Goal: Navigation & Orientation: Find specific page/section

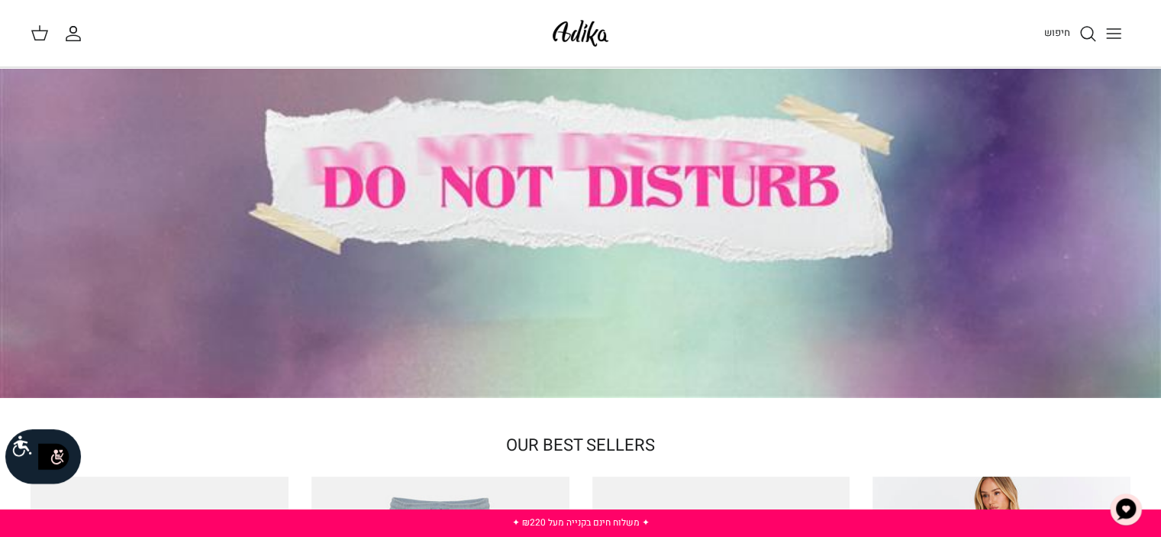
scroll to position [76, 0]
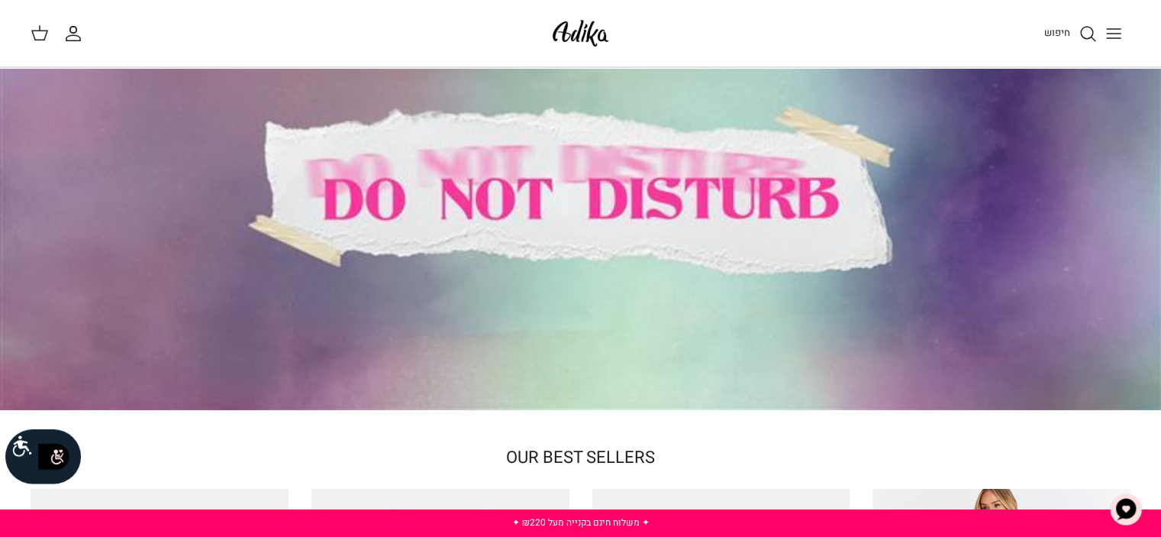
click at [1115, 40] on icon "Toggle menu" at bounding box center [1114, 33] width 18 height 18
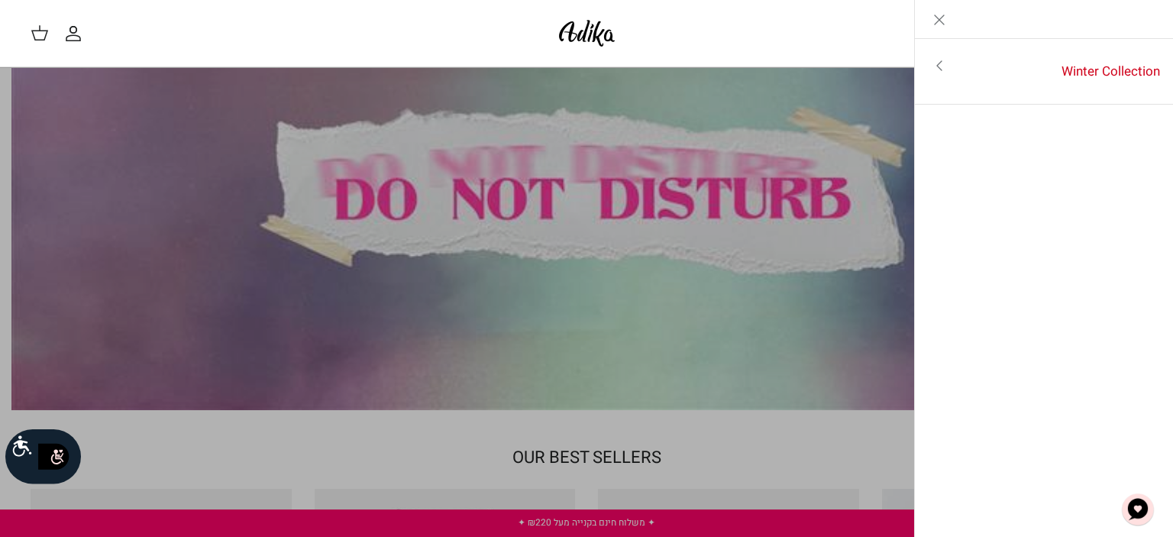
click at [949, 18] on link "Close" at bounding box center [939, 19] width 49 height 38
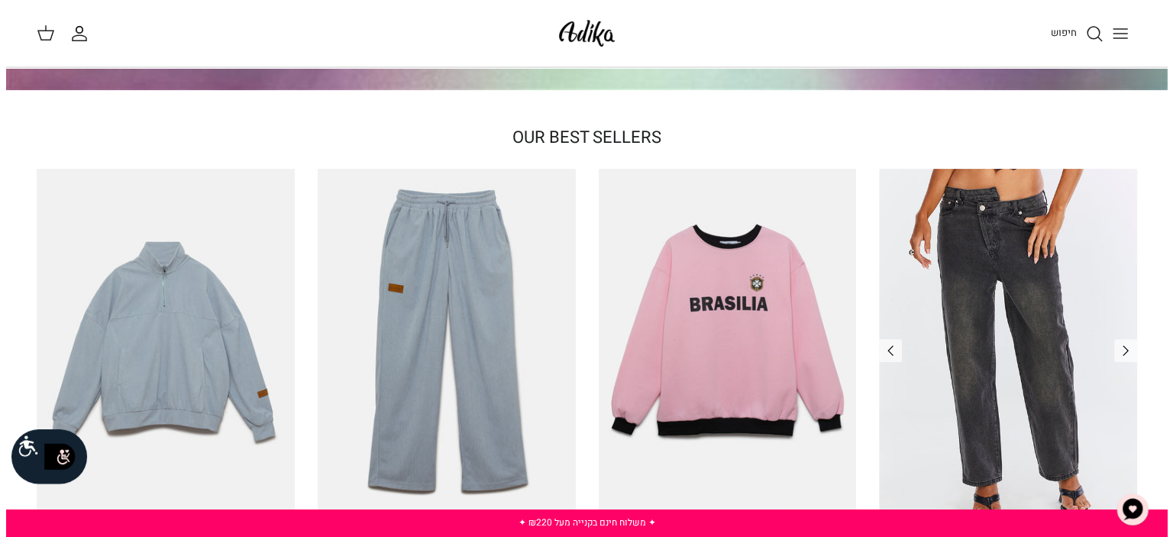
scroll to position [305, 0]
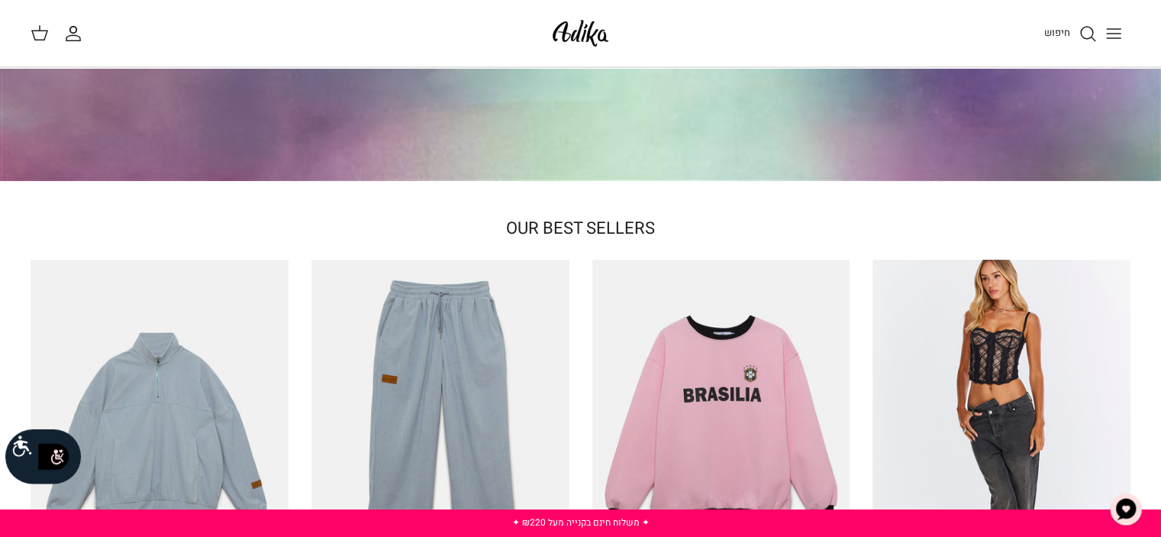
click at [1110, 34] on line "Toggle menu" at bounding box center [1114, 34] width 14 height 0
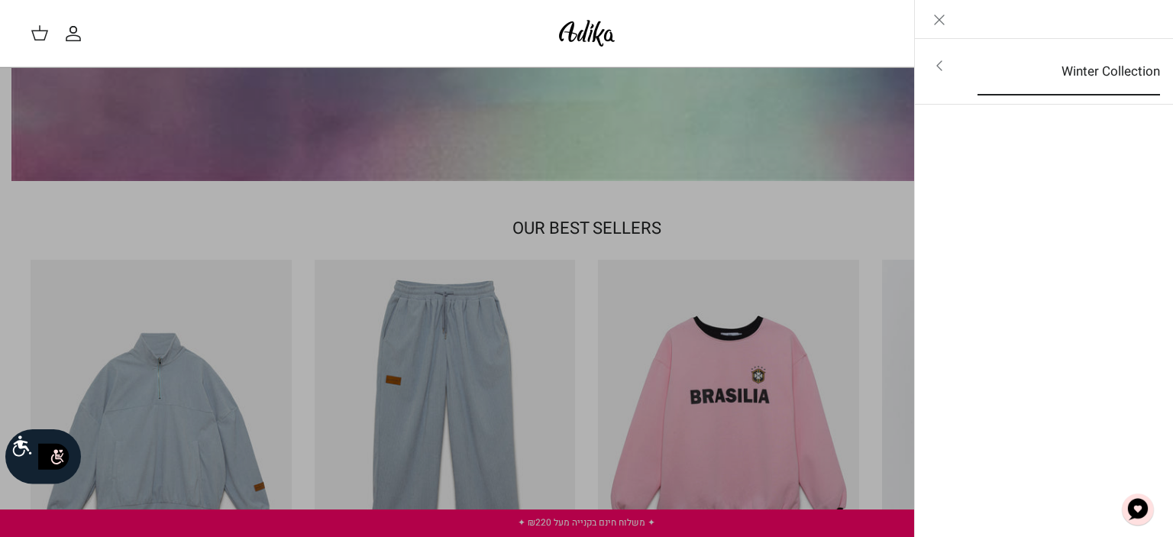
click at [1109, 72] on link "Winter Collection" at bounding box center [1068, 71] width 210 height 47
click at [1140, 68] on link "לכל הפריטים" at bounding box center [1044, 67] width 244 height 38
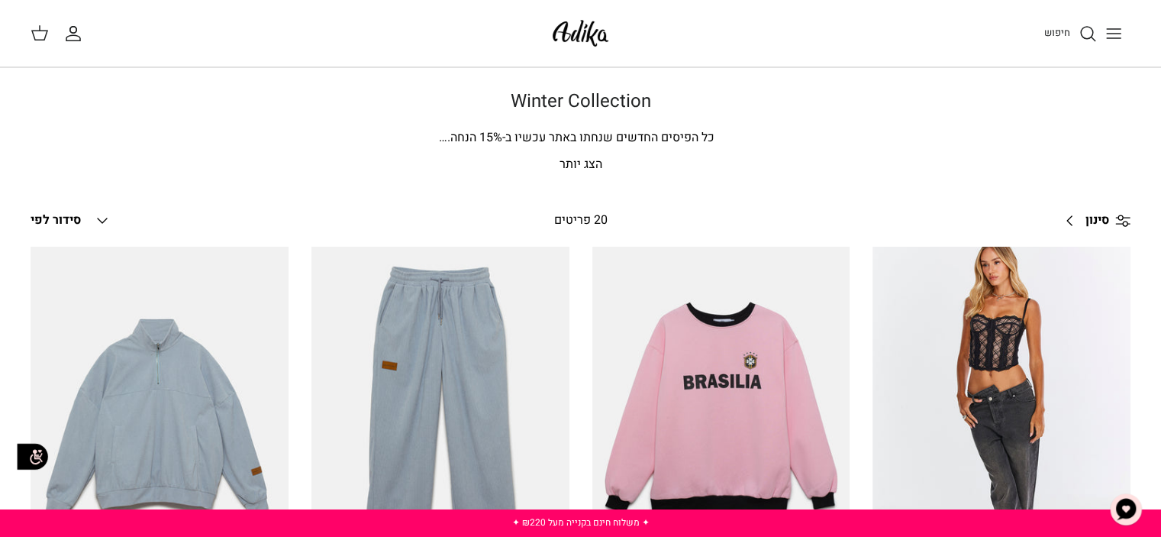
click at [1129, 39] on button "Toggle menu" at bounding box center [1114, 34] width 34 height 34
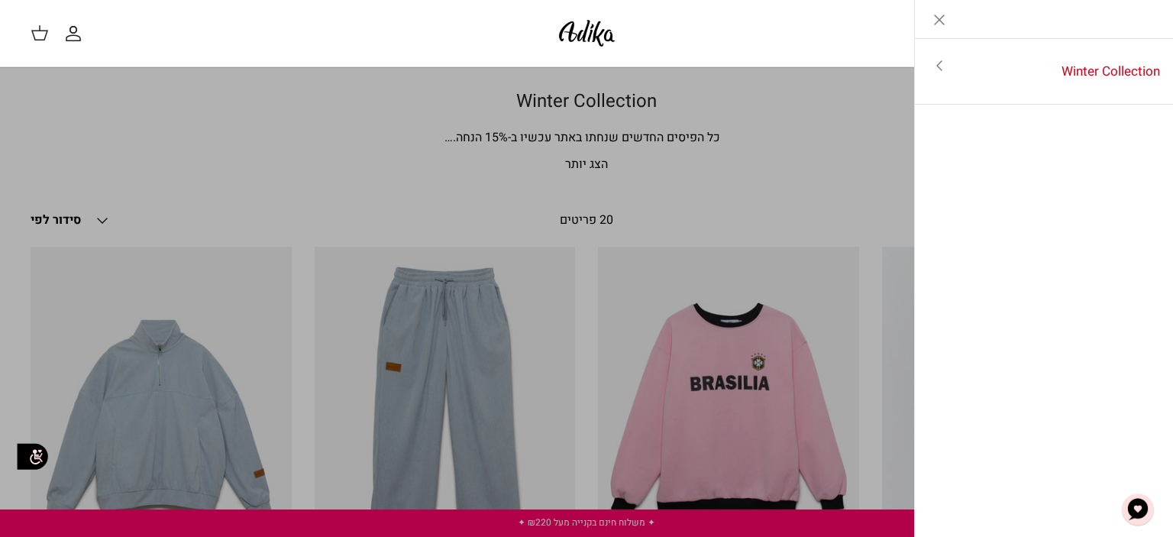
click at [943, 32] on link "Close" at bounding box center [939, 19] width 49 height 38
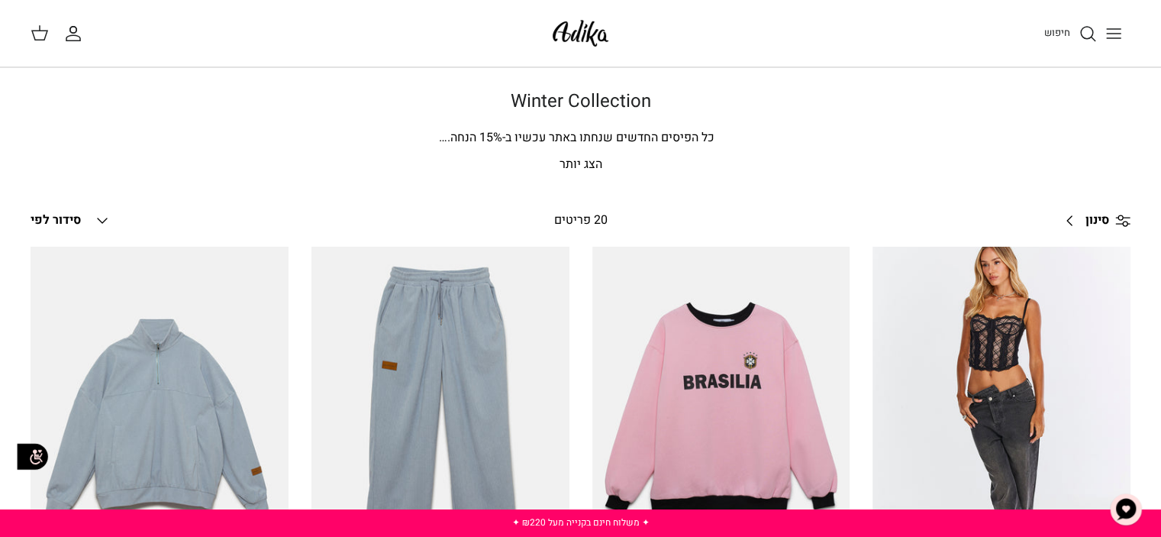
drag, startPoint x: 578, startPoint y: 61, endPoint x: 581, endPoint y: 45, distance: 16.3
click at [581, 54] on div at bounding box center [580, 33] width 65 height 66
click at [581, 42] on img at bounding box center [580, 33] width 65 height 36
